Goal: Find specific page/section: Find specific page/section

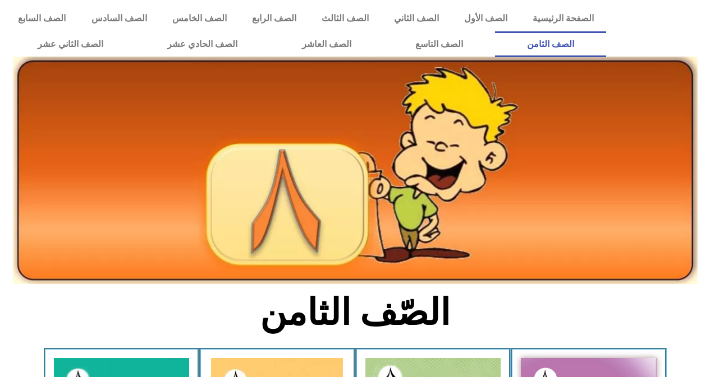
click at [709, 34] on div at bounding box center [660, 31] width 98 height 63
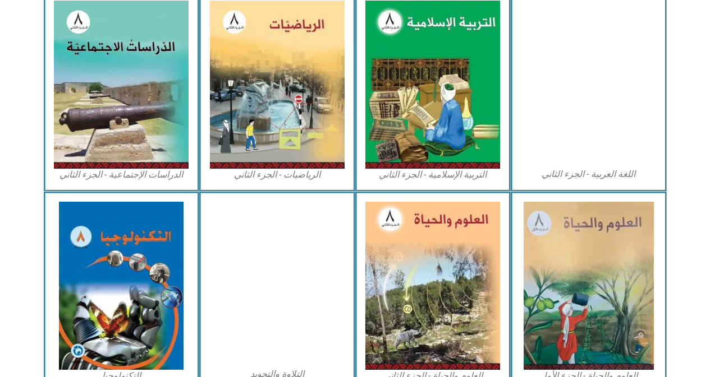
scroll to position [621, 0]
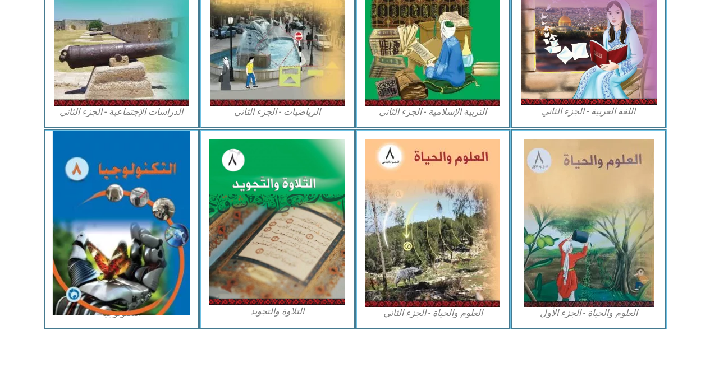
click at [183, 242] on img at bounding box center [121, 223] width 137 height 185
click at [144, 235] on img at bounding box center [121, 223] width 137 height 185
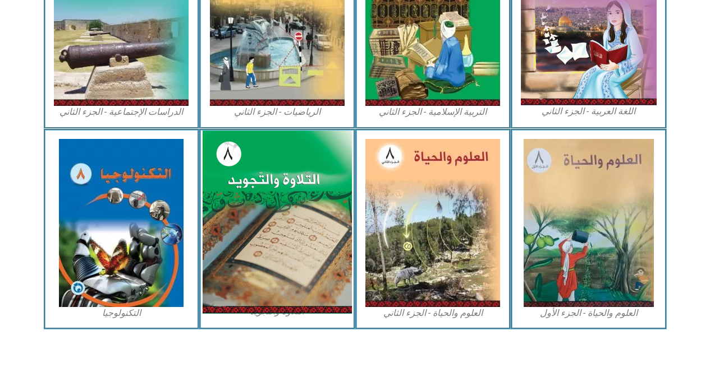
click at [288, 231] on img at bounding box center [276, 222] width 149 height 183
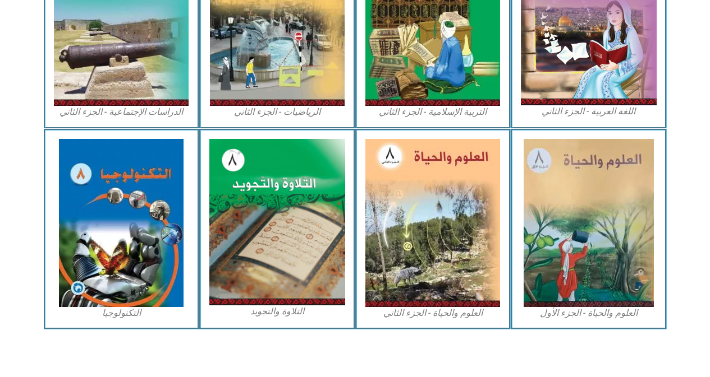
click at [0, 210] on section "العلوم والحياة - الجزء الأول العلوم والحياة - الجزء الثاني التلاوة والتجويد الت…" at bounding box center [355, 229] width 710 height 201
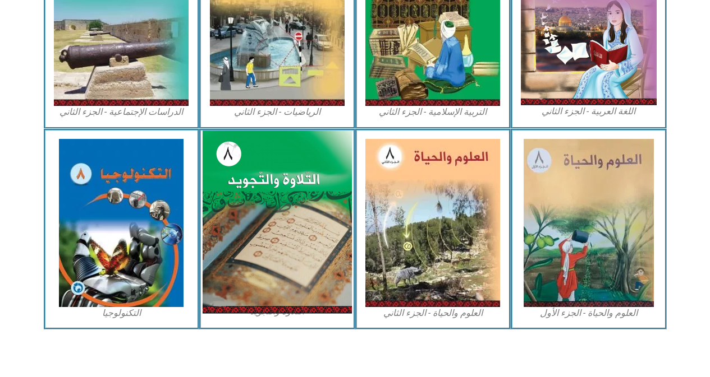
click at [302, 223] on img at bounding box center [276, 222] width 149 height 183
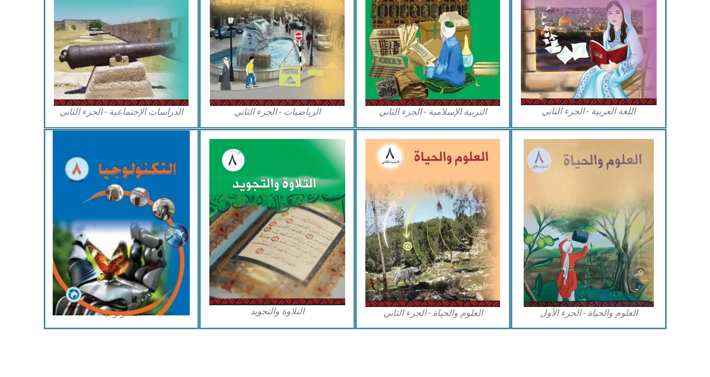
click at [130, 236] on img at bounding box center [121, 223] width 137 height 185
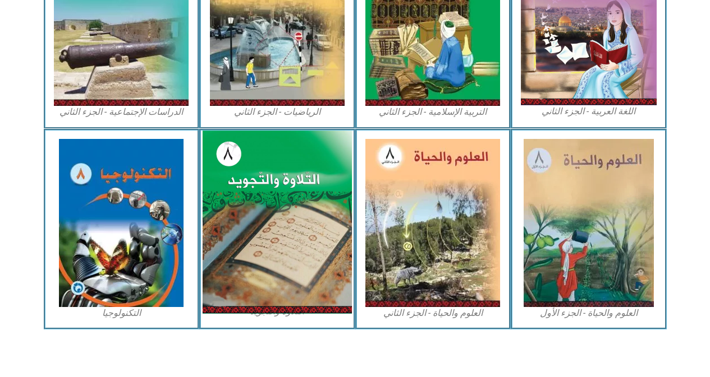
click at [251, 217] on img at bounding box center [276, 222] width 149 height 183
click at [312, 220] on img at bounding box center [276, 222] width 149 height 183
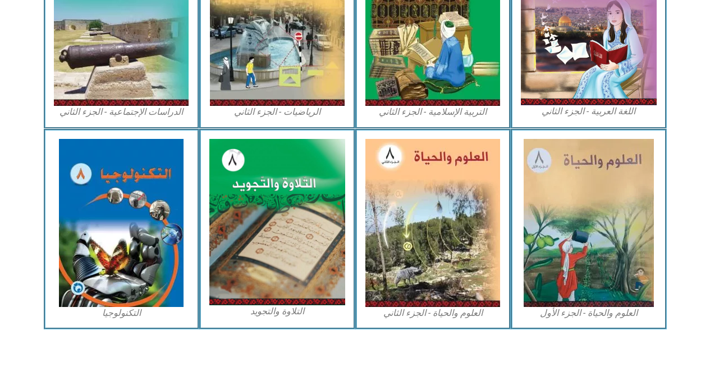
click at [43, 241] on section "العلوم والحياة - الجزء الأول العلوم والحياة - الجزء الثاني التلاوة والتجويد الت…" at bounding box center [355, 229] width 710 height 201
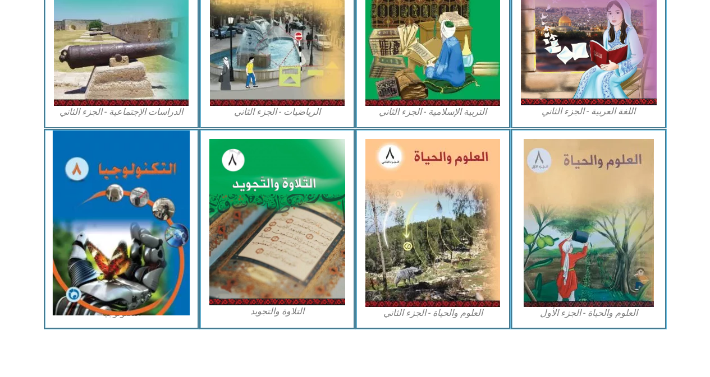
click at [99, 225] on img at bounding box center [121, 223] width 137 height 185
drag, startPoint x: 99, startPoint y: 225, endPoint x: 159, endPoint y: 189, distance: 69.7
click at [107, 220] on img at bounding box center [121, 223] width 137 height 185
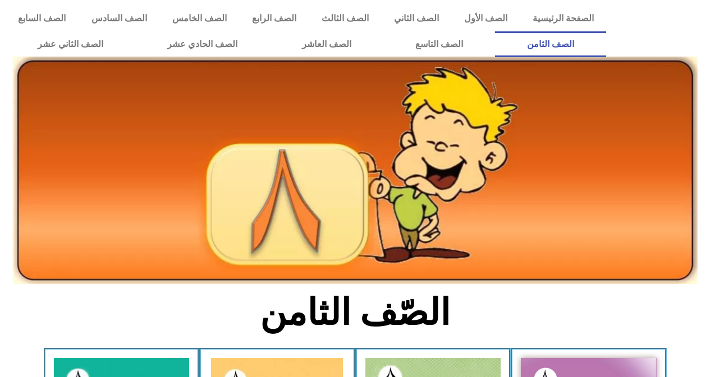
drag, startPoint x: 682, startPoint y: 26, endPoint x: 702, endPoint y: 31, distance: 20.7
click at [687, 28] on div at bounding box center [660, 31] width 98 height 63
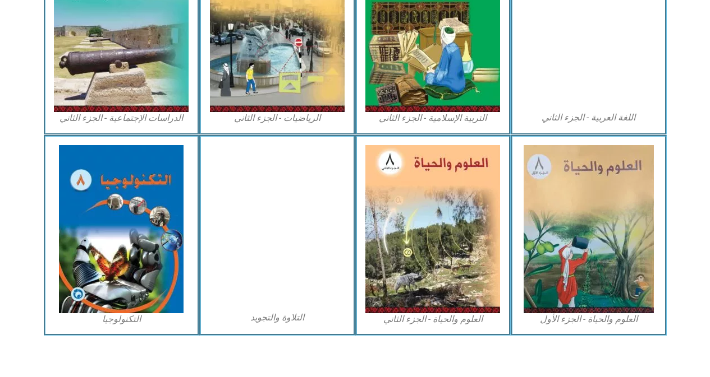
scroll to position [621, 0]
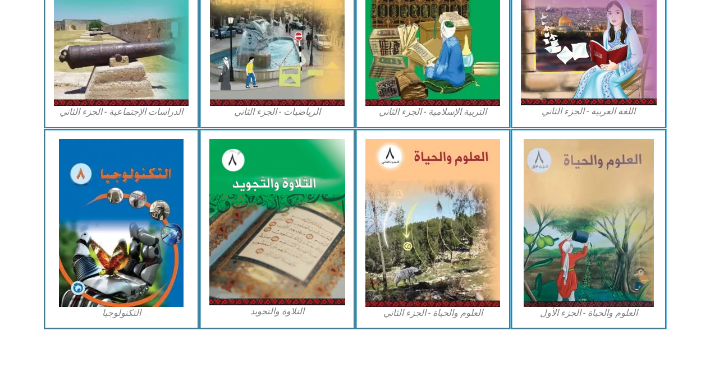
click at [15, 205] on section "العلوم والحياة - الجزء الأول العلوم والحياة - الجزء الثاني التلاوة والتجويد الت…" at bounding box center [355, 229] width 710 height 201
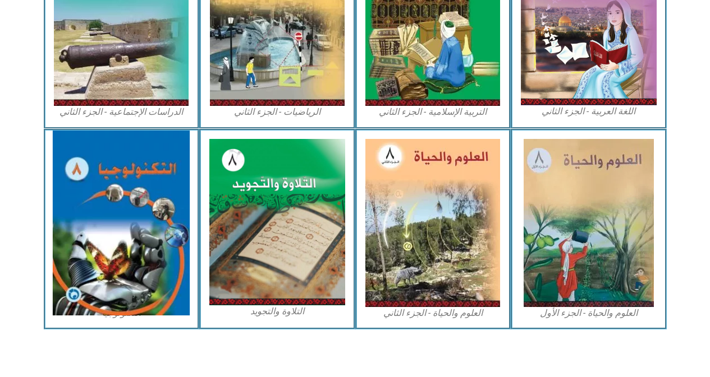
click at [162, 215] on img at bounding box center [121, 223] width 137 height 185
click at [155, 218] on img at bounding box center [121, 223] width 137 height 185
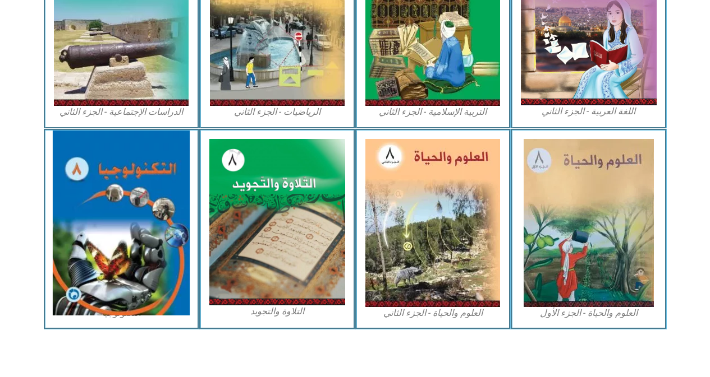
click at [155, 218] on img at bounding box center [121, 223] width 137 height 185
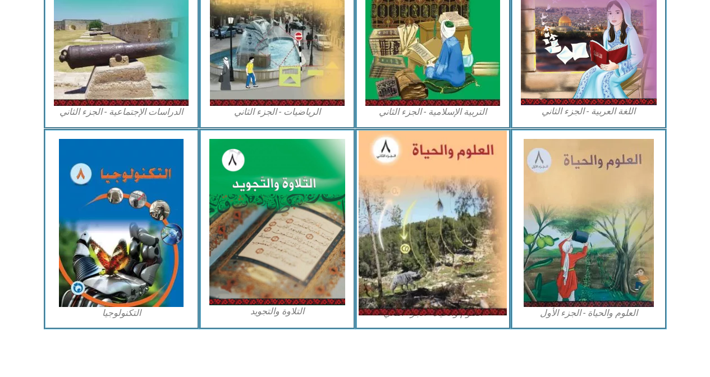
click at [384, 241] on img at bounding box center [432, 223] width 148 height 185
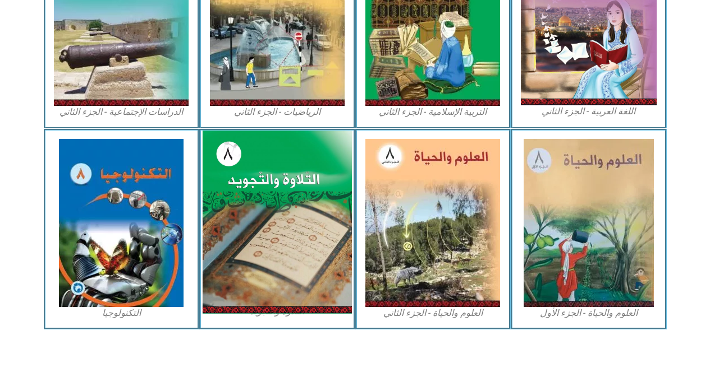
click at [280, 214] on img at bounding box center [276, 222] width 149 height 183
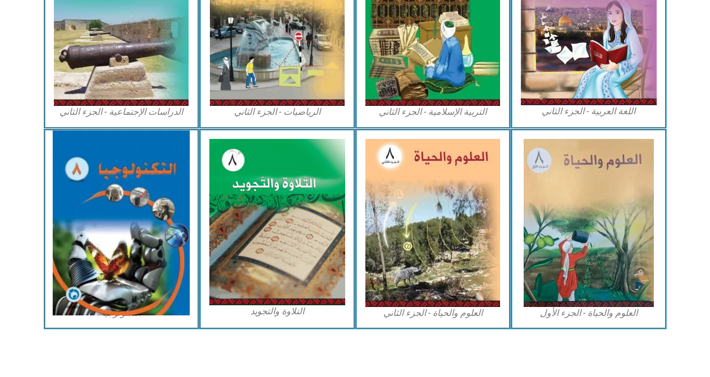
drag, startPoint x: 43, startPoint y: 244, endPoint x: 118, endPoint y: 234, distance: 75.8
click at [56, 240] on div "التكنولوجيا" at bounding box center [122, 229] width 156 height 201
click at [186, 246] on img at bounding box center [121, 223] width 137 height 185
click at [76, 283] on img at bounding box center [121, 223] width 137 height 185
